Goal: Navigation & Orientation: Go to known website

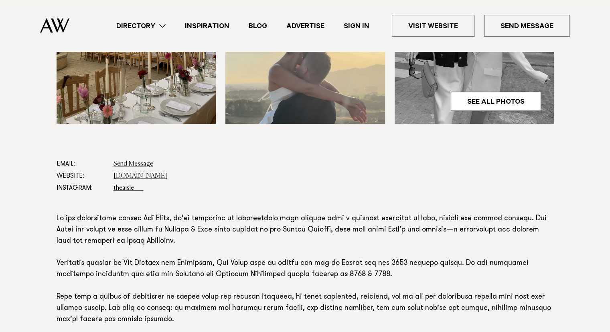
scroll to position [347, 0]
click at [149, 175] on link "[DOMAIN_NAME]" at bounding box center [141, 176] width 54 height 6
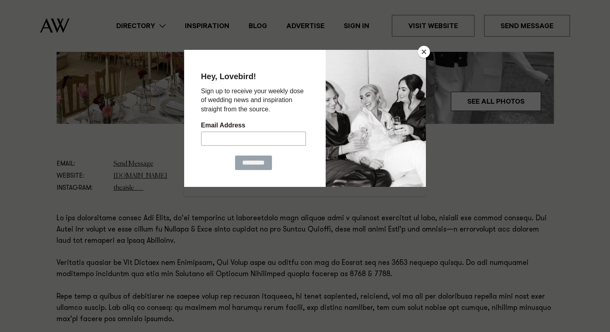
click at [419, 56] on div at bounding box center [376, 117] width 100 height 137
click at [422, 55] on button "Close" at bounding box center [424, 52] width 12 height 12
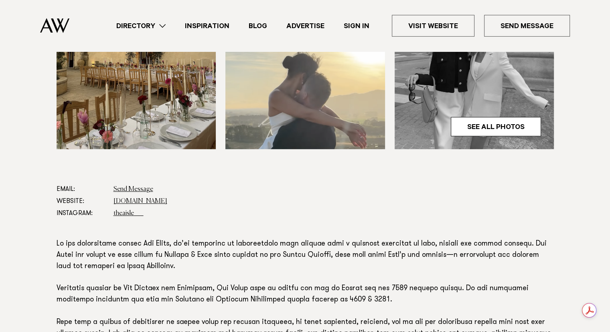
scroll to position [442, 0]
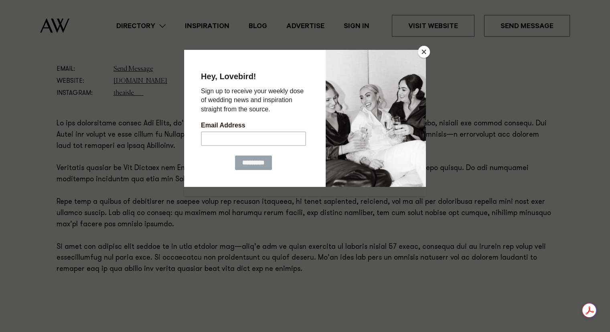
click at [427, 53] on button "Close" at bounding box center [424, 52] width 12 height 12
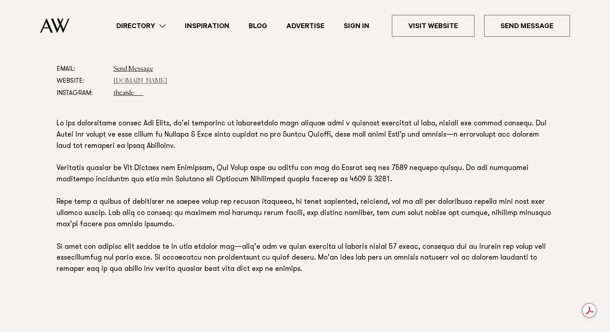
click at [133, 81] on link "[DOMAIN_NAME]" at bounding box center [141, 81] width 54 height 6
